Goal: Information Seeking & Learning: Find specific fact

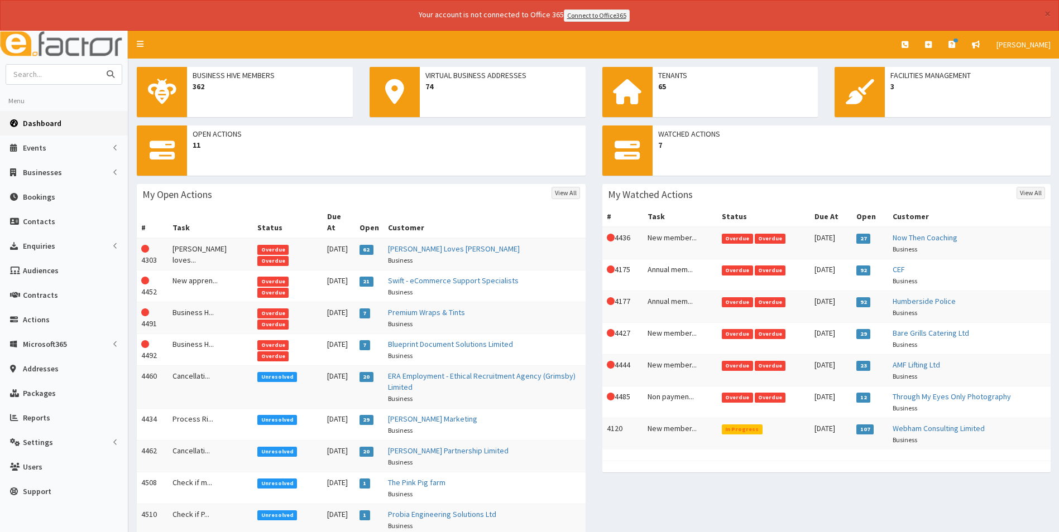
click at [49, 80] on input "text" at bounding box center [53, 75] width 94 height 20
type input "we are baer"
click at [99, 65] on button "submit" at bounding box center [110, 75] width 22 height 20
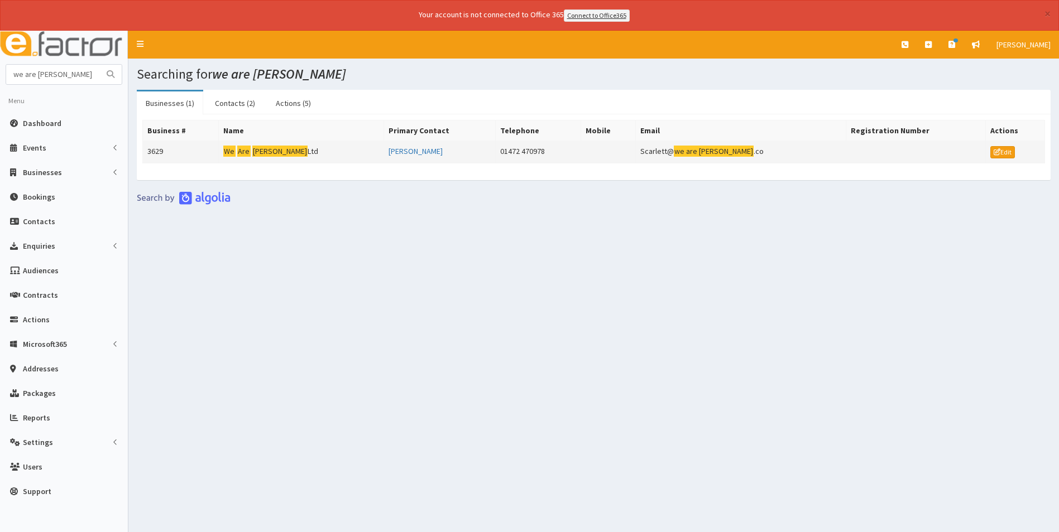
click at [251, 148] on mark "Are" at bounding box center [243, 152] width 13 height 12
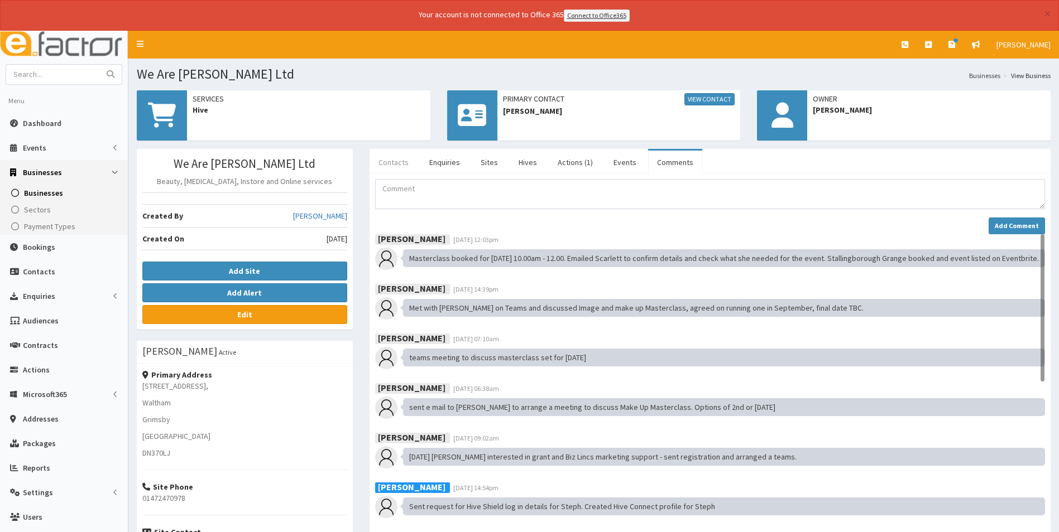
click at [389, 166] on link "Contacts" at bounding box center [393, 162] width 48 height 23
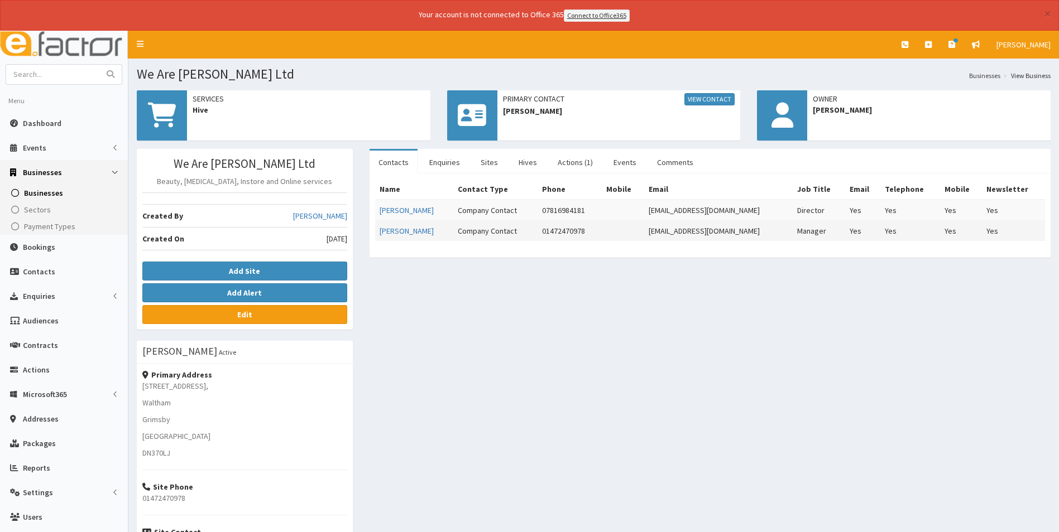
click at [732, 229] on td "info@wearebaer.co" at bounding box center [718, 230] width 148 height 21
click at [734, 235] on td "info@wearebaer.co" at bounding box center [718, 230] width 148 height 21
drag, startPoint x: 731, startPoint y: 231, endPoint x: 667, endPoint y: 233, distance: 63.6
click at [667, 233] on td "info@wearebaer.co" at bounding box center [718, 230] width 148 height 21
copy td "info@wearebaer.co"
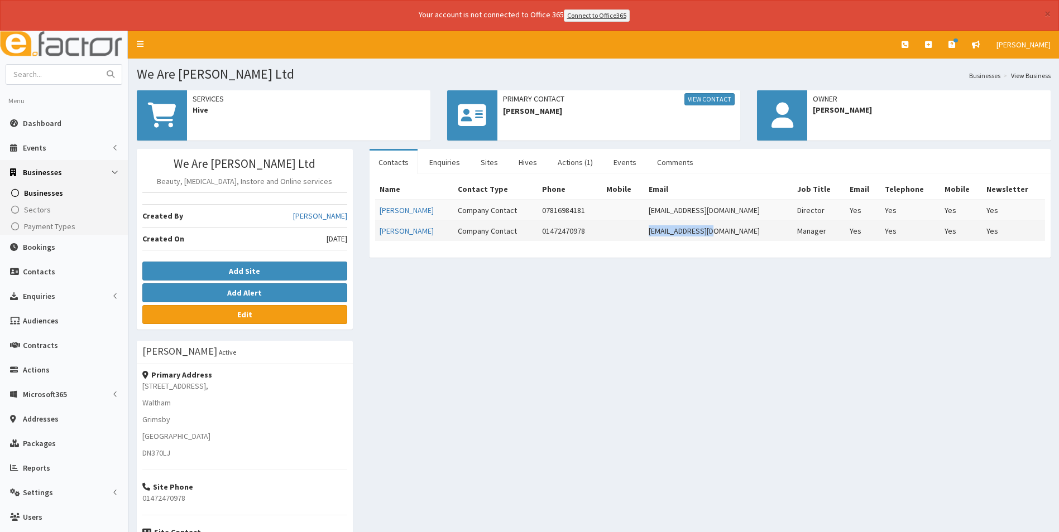
copy td "info@wearebaer.co"
drag, startPoint x: 736, startPoint y: 285, endPoint x: 729, endPoint y: 277, distance: 10.3
click at [736, 285] on div "We Are Baer Ltd Beauty, Skin care, Instore and Online services Created By Sophi…" at bounding box center [593, 399] width 930 height 501
click at [578, 158] on link "Actions (1)" at bounding box center [575, 162] width 53 height 23
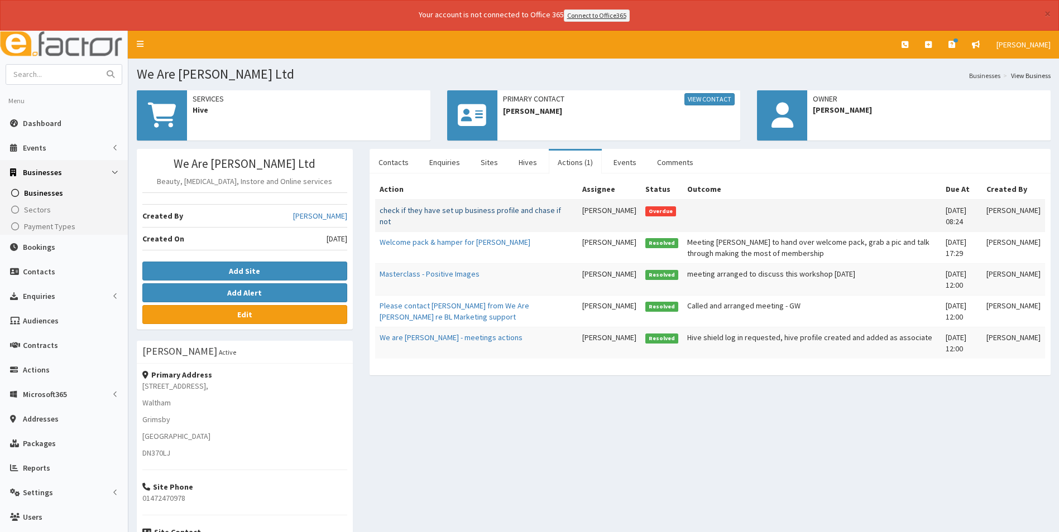
click at [479, 213] on link "check if they have set up business profile and chase if not" at bounding box center [469, 215] width 181 height 21
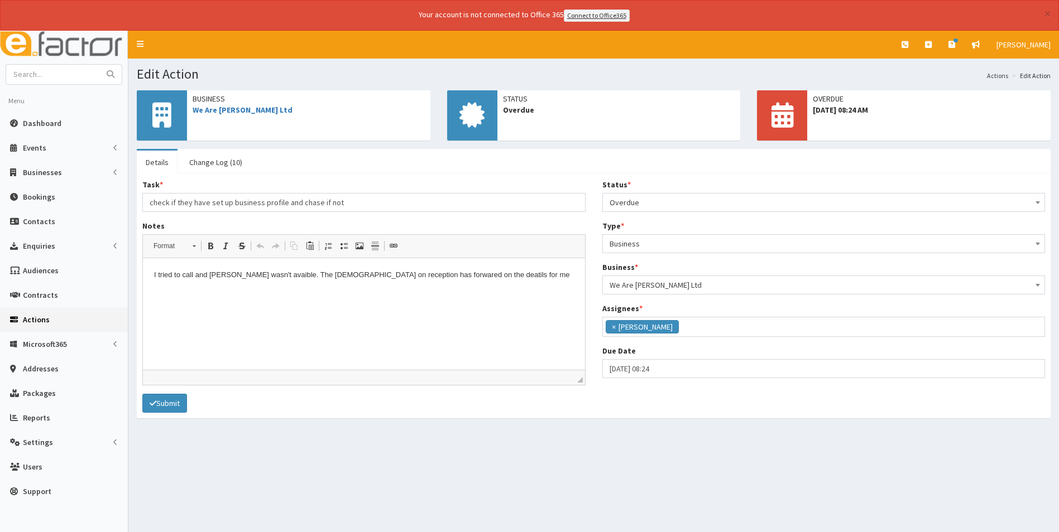
scroll to position [92, 0]
click at [221, 163] on link "Change Log (10)" at bounding box center [215, 162] width 71 height 23
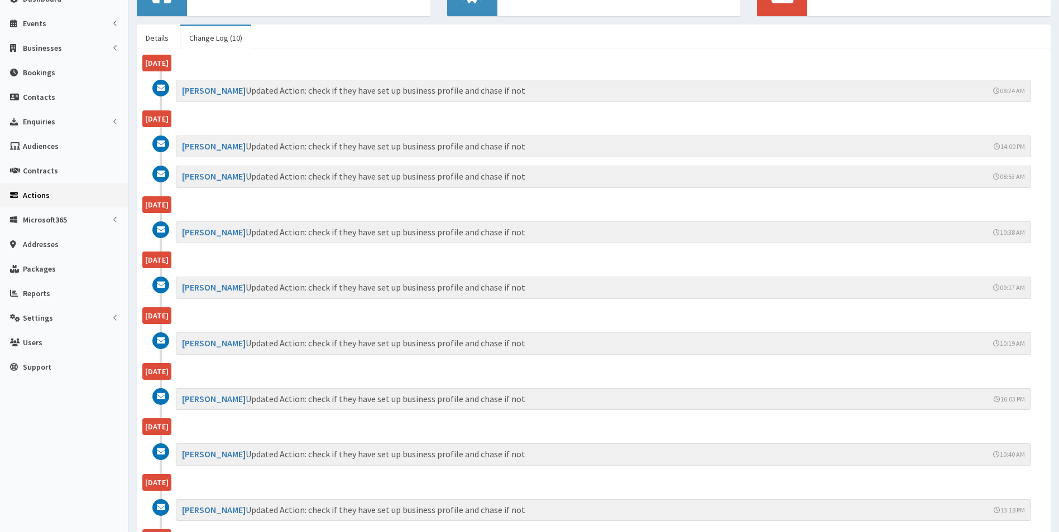
scroll to position [0, 0]
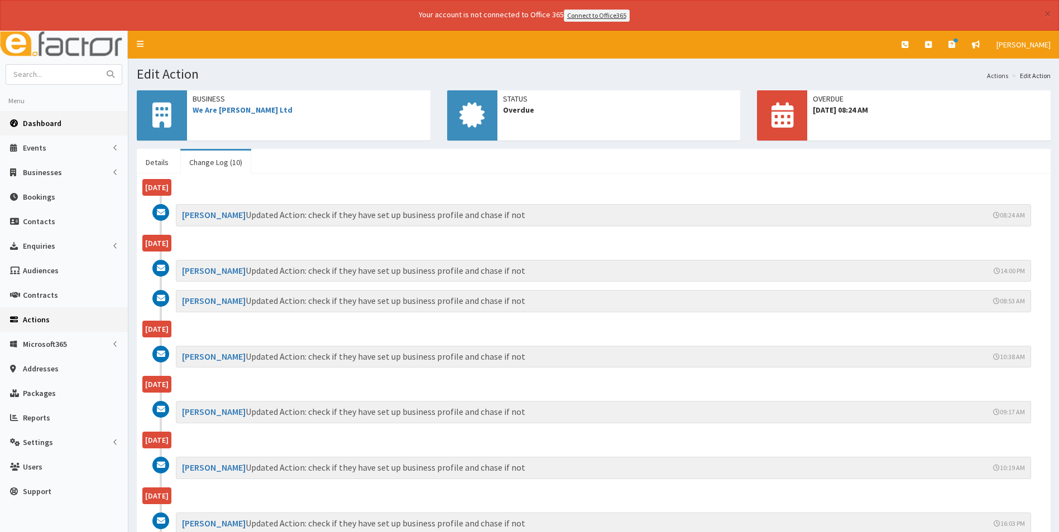
click at [50, 124] on span "Dashboard" at bounding box center [42, 123] width 39 height 10
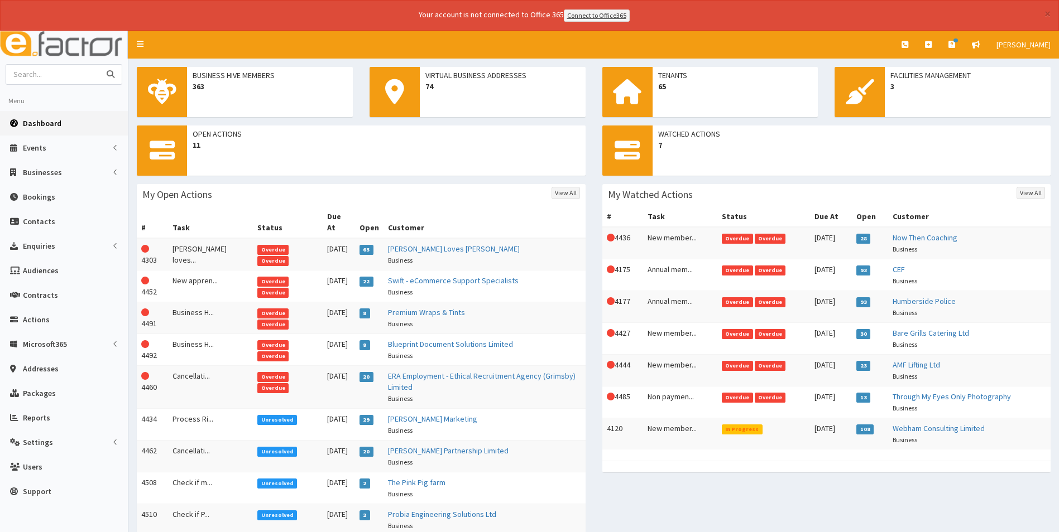
click at [64, 76] on input "text" at bounding box center [53, 75] width 94 height 20
type input "lifeplus"
click at [99, 65] on button "submit" at bounding box center [110, 75] width 22 height 20
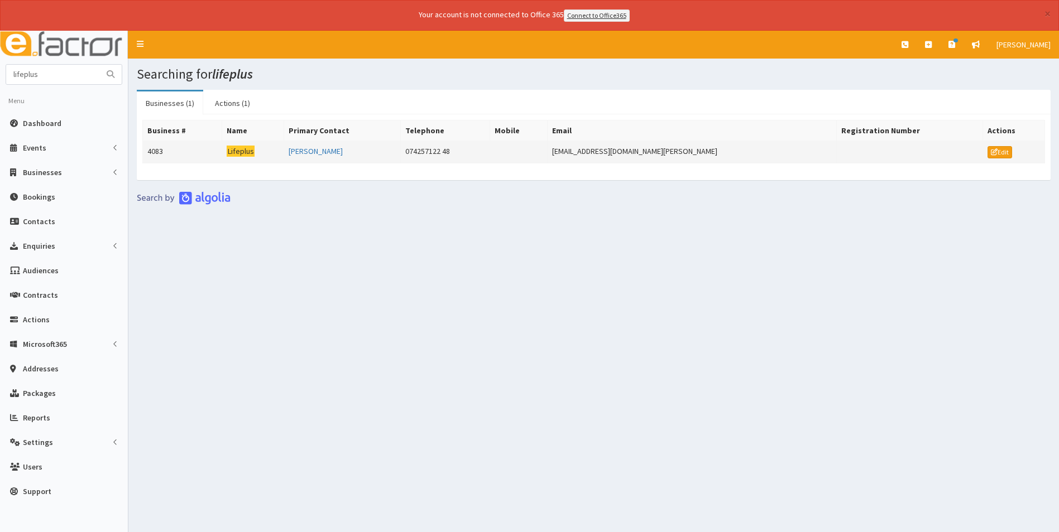
click at [249, 148] on mark "Lifeplus" at bounding box center [241, 152] width 28 height 12
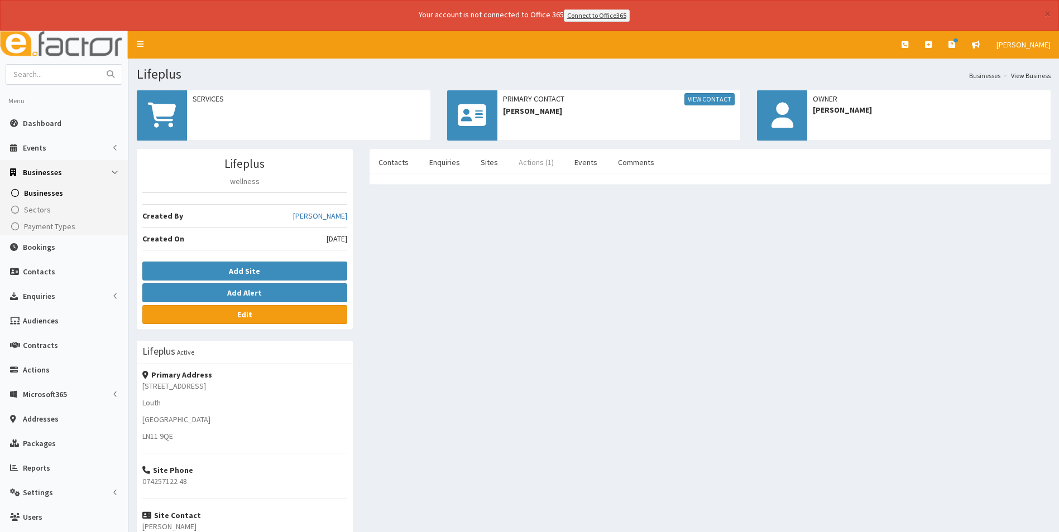
click at [536, 163] on link "Actions (1)" at bounding box center [536, 162] width 53 height 23
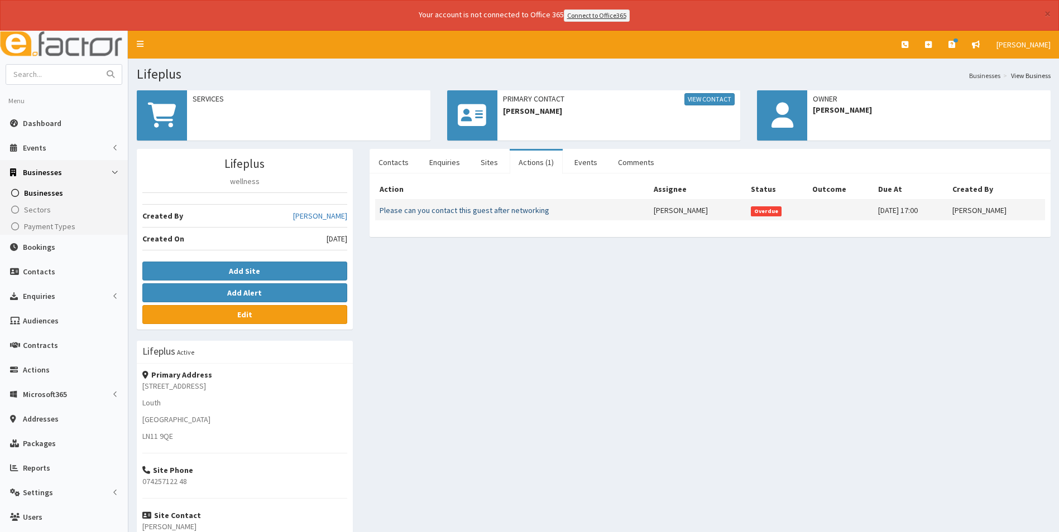
click at [484, 210] on link "Please can you contact this guest after networking" at bounding box center [464, 210] width 170 height 10
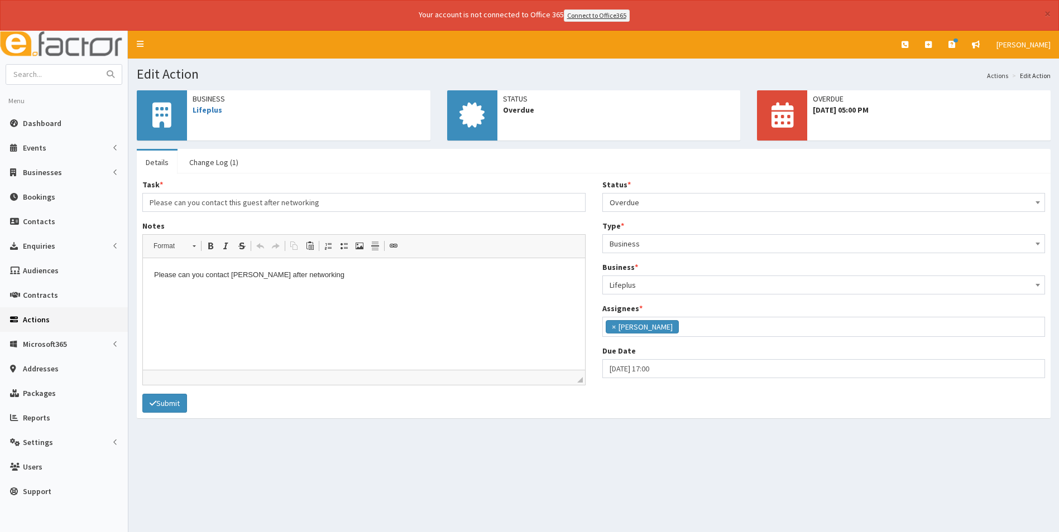
scroll to position [134, 0]
click at [50, 126] on span "Dashboard" at bounding box center [42, 123] width 39 height 10
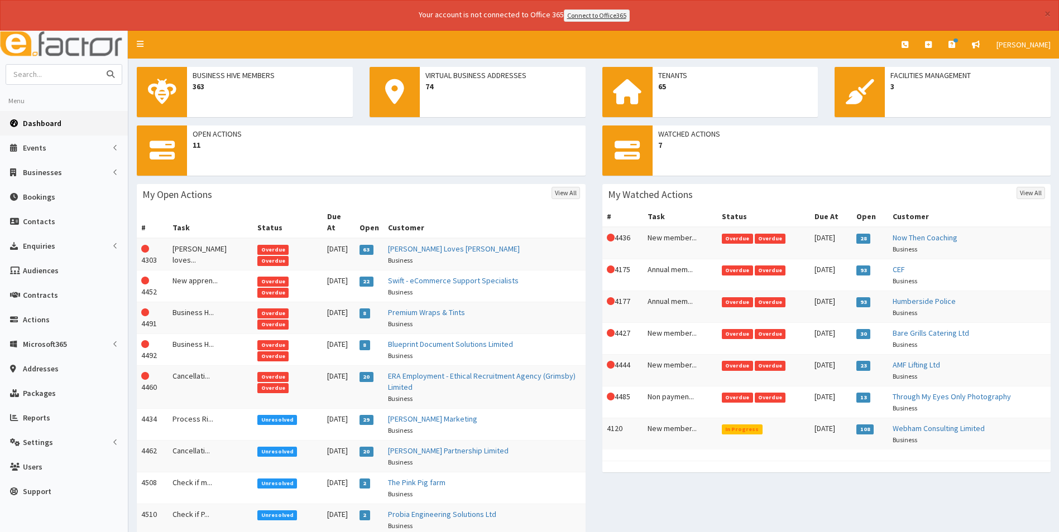
click at [45, 65] on input "text" at bounding box center [53, 75] width 94 height 20
type input "lifeplus"
click at [99, 65] on button "submit" at bounding box center [110, 75] width 22 height 20
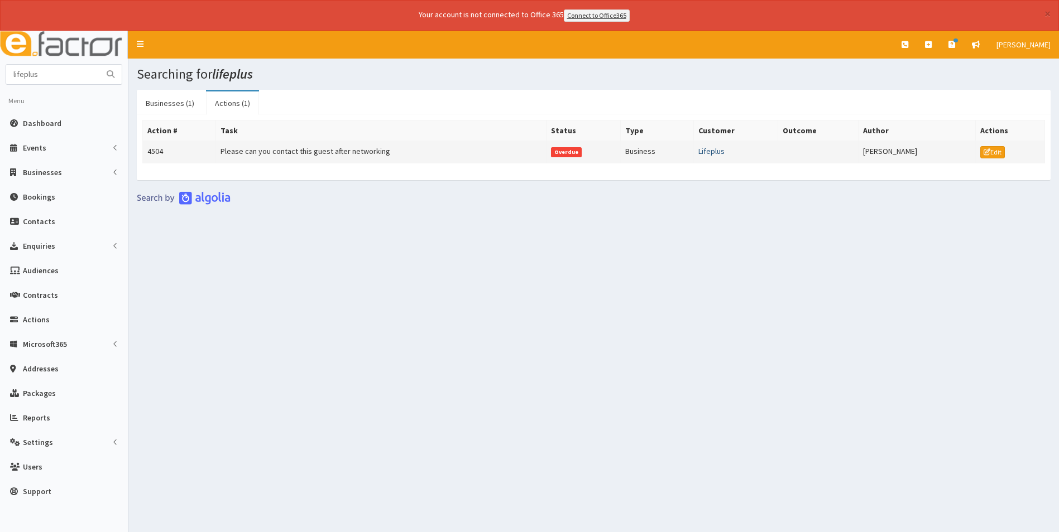
click at [708, 151] on link "Lifeplus" at bounding box center [711, 151] width 26 height 10
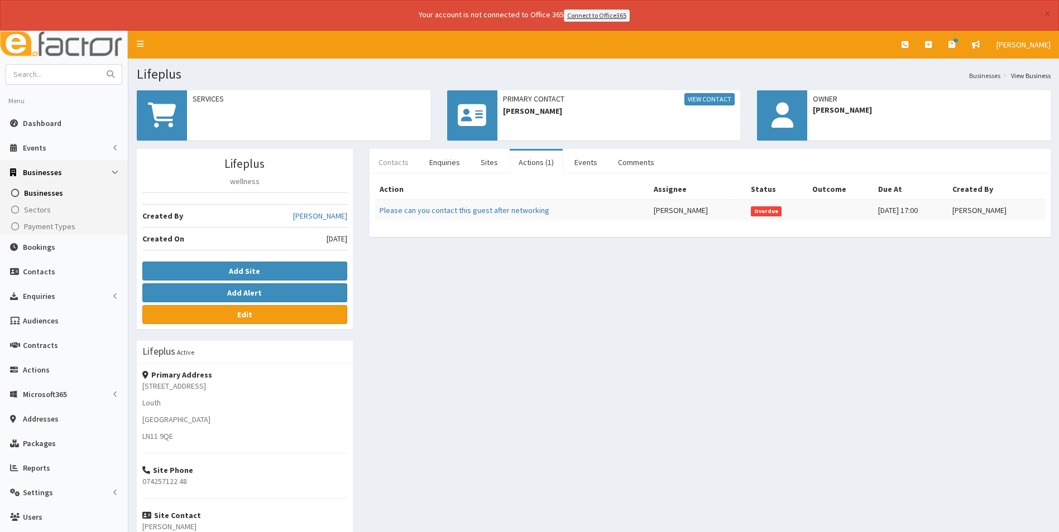
click at [400, 162] on link "Contacts" at bounding box center [393, 162] width 48 height 23
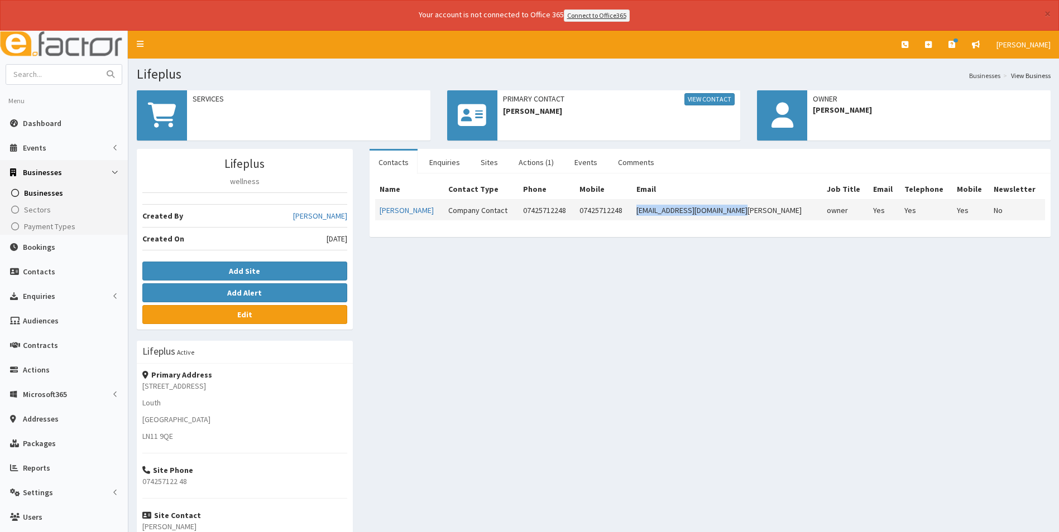
drag, startPoint x: 792, startPoint y: 210, endPoint x: 688, endPoint y: 215, distance: 105.1
click at [688, 215] on td "contact@wellness-barbara.com" at bounding box center [727, 210] width 190 height 21
copy td "contact@wellness-barbara.com"
click at [534, 162] on link "Actions (1)" at bounding box center [536, 162] width 53 height 23
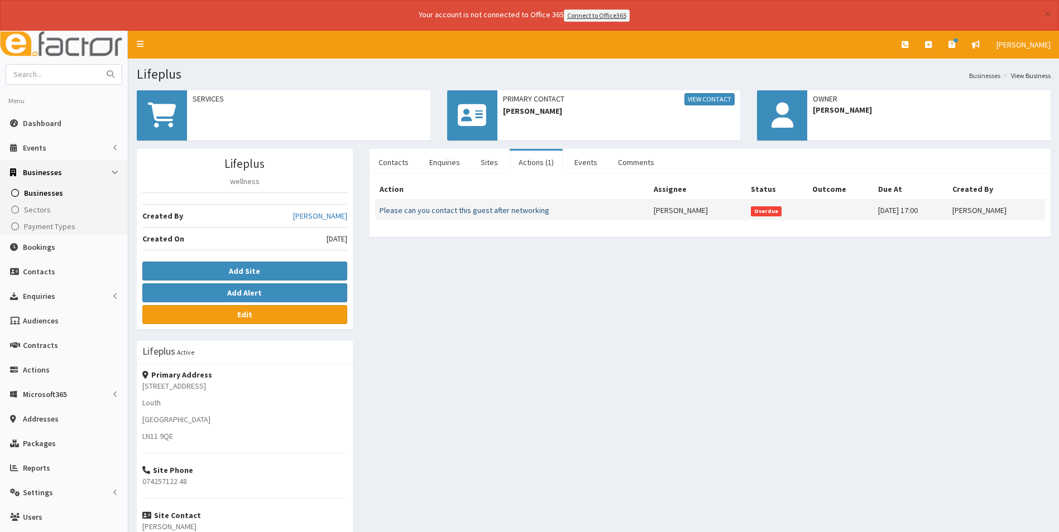
click at [521, 210] on link "Please can you contact this guest after networking" at bounding box center [464, 210] width 170 height 10
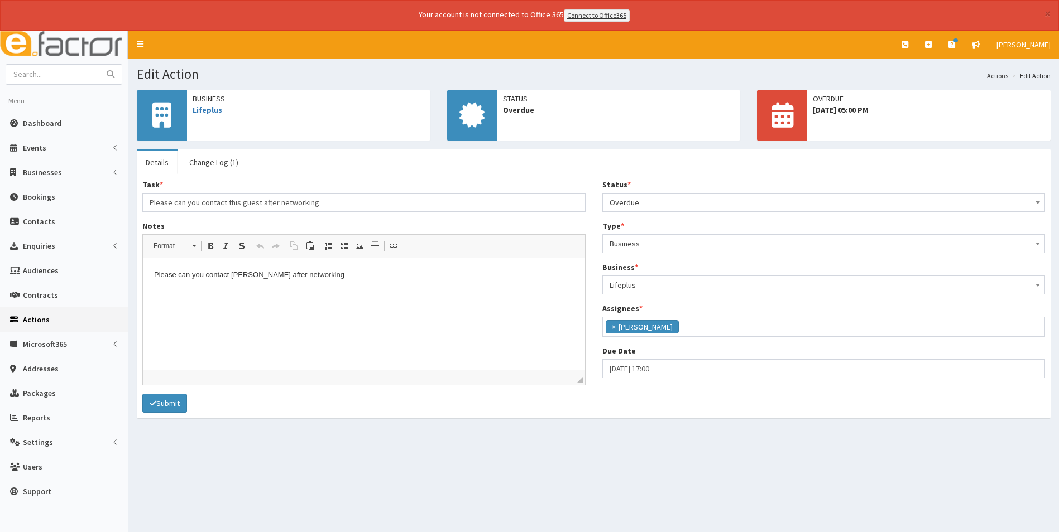
scroll to position [134, 0]
click at [220, 108] on link "Lifeplus" at bounding box center [208, 110] width 30 height 10
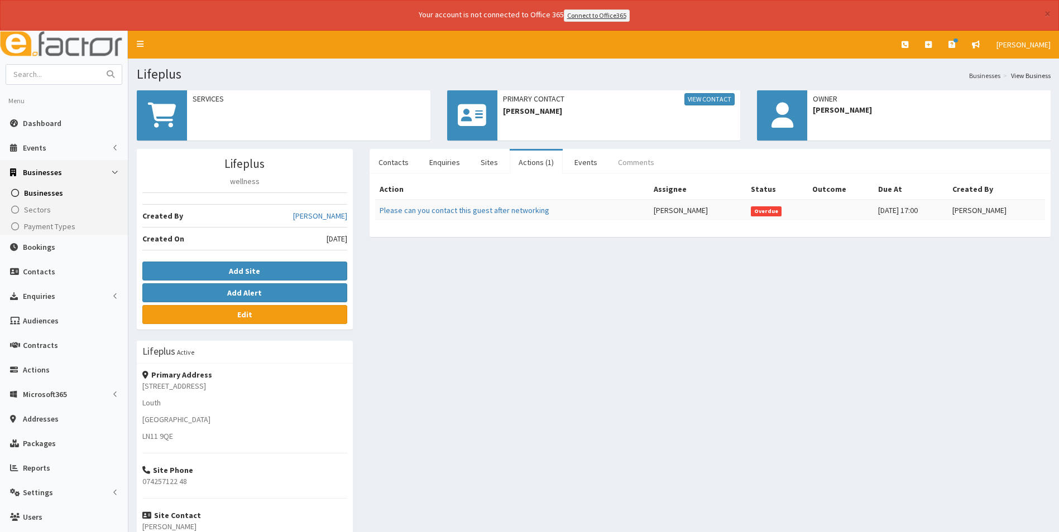
click at [634, 160] on link "Comments" at bounding box center [636, 162] width 54 height 23
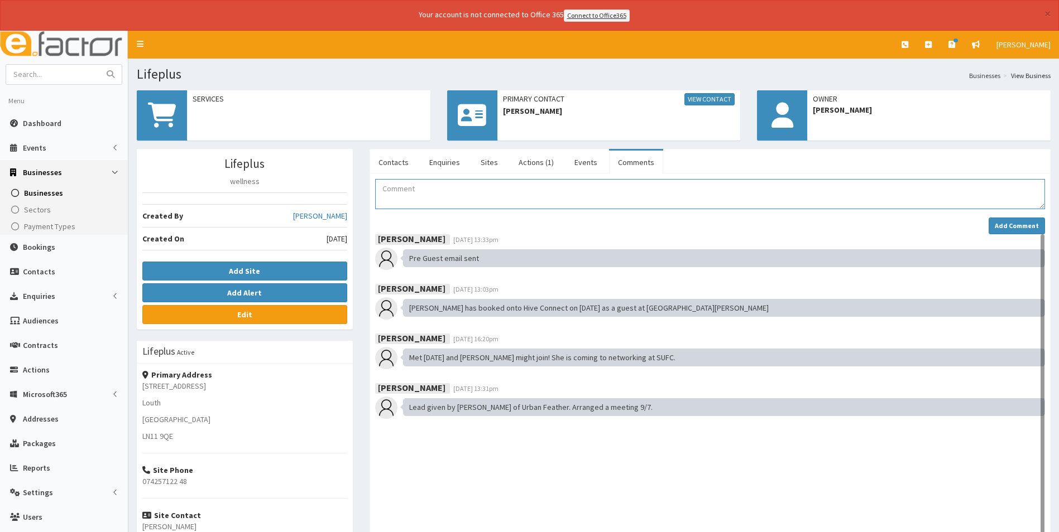
click at [408, 196] on textarea "Comment" at bounding box center [710, 194] width 670 height 30
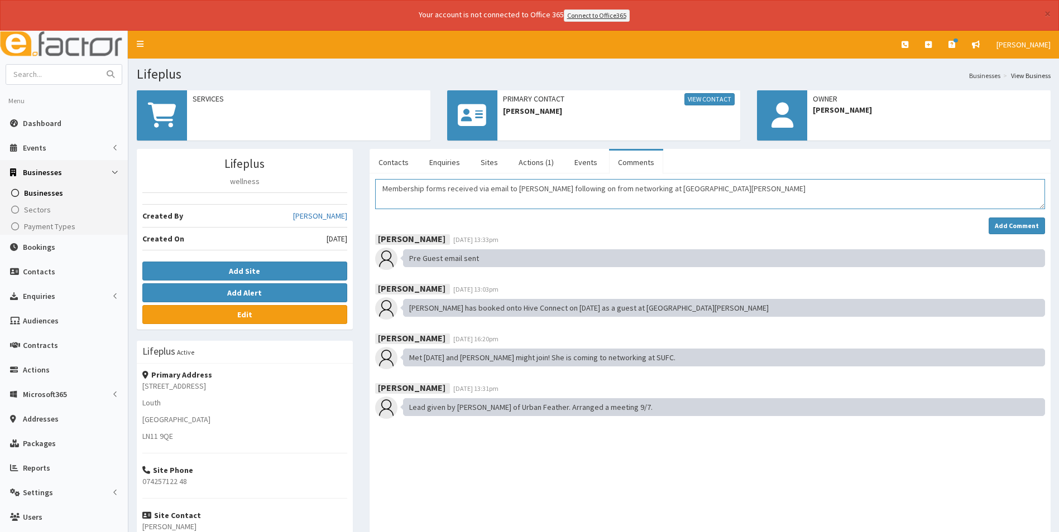
click at [742, 180] on textarea "Membership forms received via email to Michaela following on from networking at…" at bounding box center [710, 194] width 670 height 30
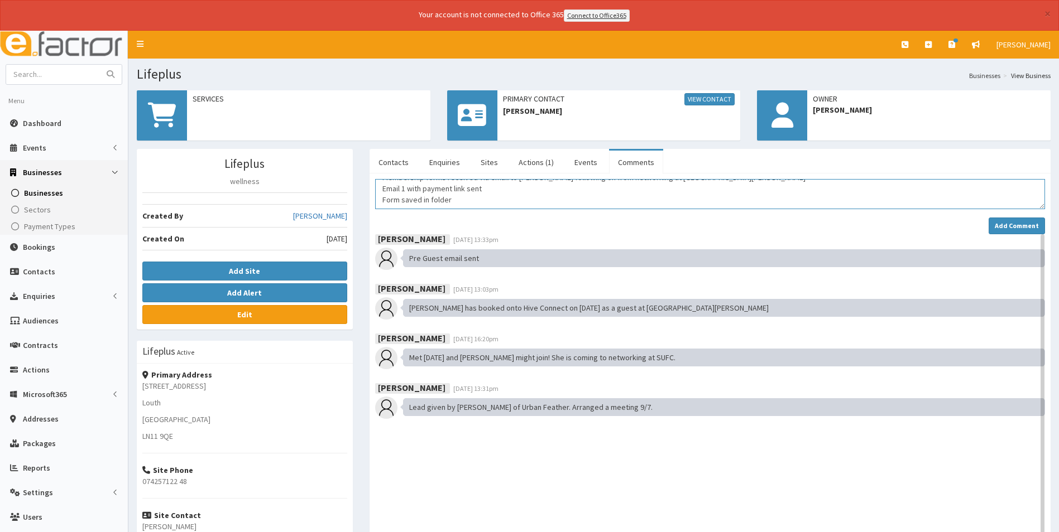
click at [428, 204] on textarea "Membership forms received via email to Michaela following on from networking at…" at bounding box center [710, 194] width 670 height 30
type textarea "Membership forms received via email to Michaela following on from networking at…"
click at [1008, 227] on strong "Add Comment" at bounding box center [1016, 226] width 44 height 8
